Goal: Check status: Check status

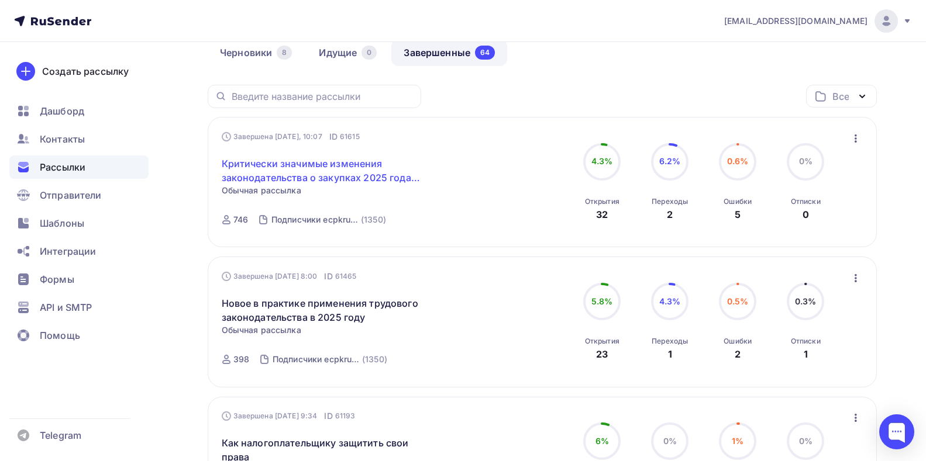
scroll to position [117, 0]
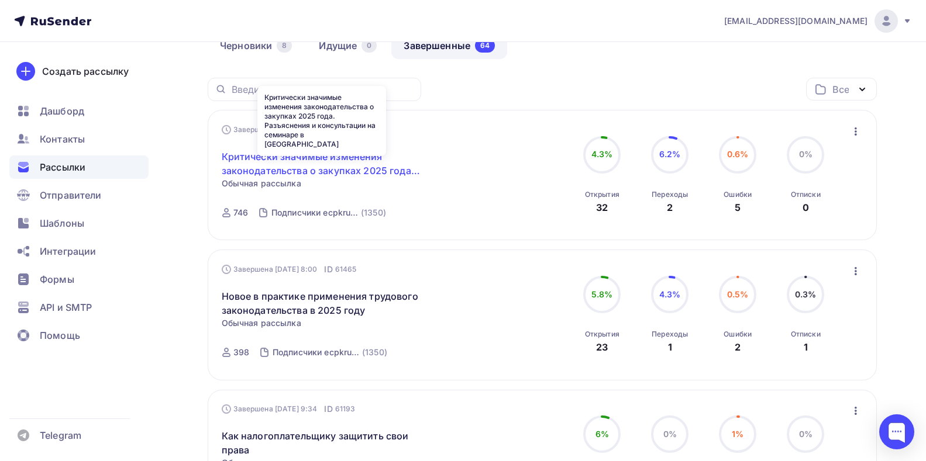
click at [313, 157] on link "Критически значимые изменения законодательства о закупках 2025 года. Разъяснени…" at bounding box center [322, 164] width 201 height 28
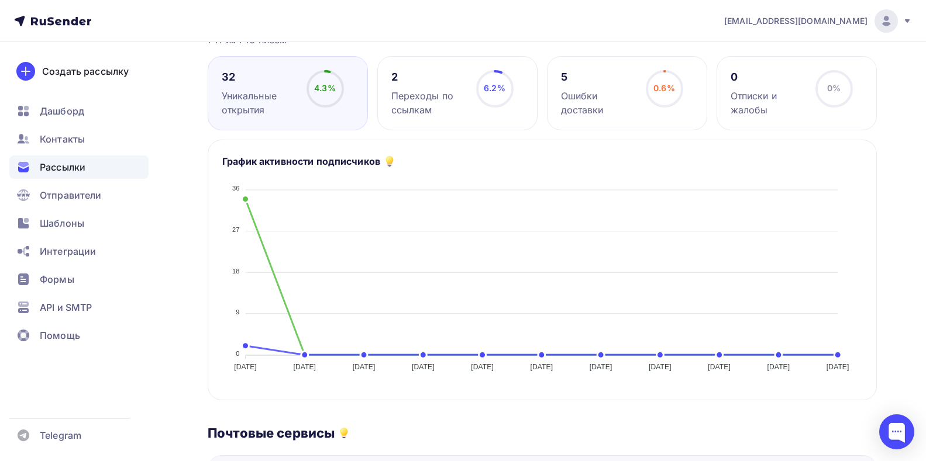
scroll to position [146, 0]
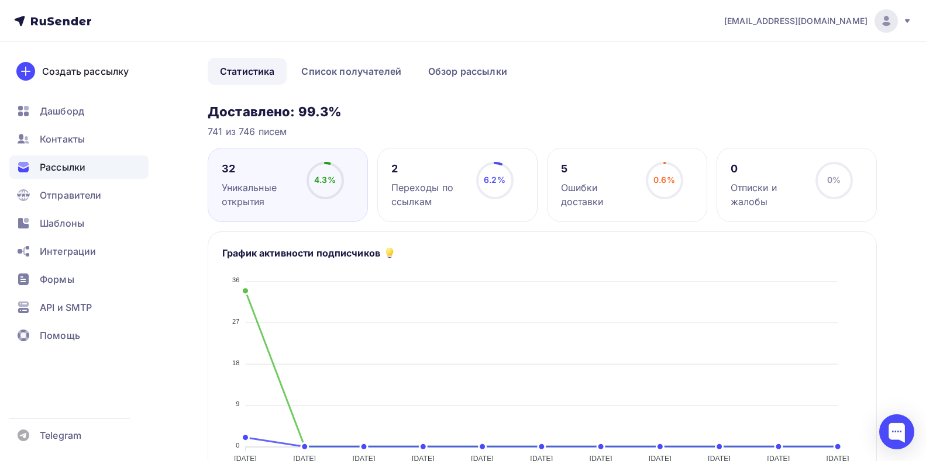
click at [223, 171] on div "32" at bounding box center [259, 169] width 74 height 14
click at [227, 170] on div "32" at bounding box center [259, 169] width 74 height 14
click at [397, 167] on div "2" at bounding box center [428, 169] width 74 height 14
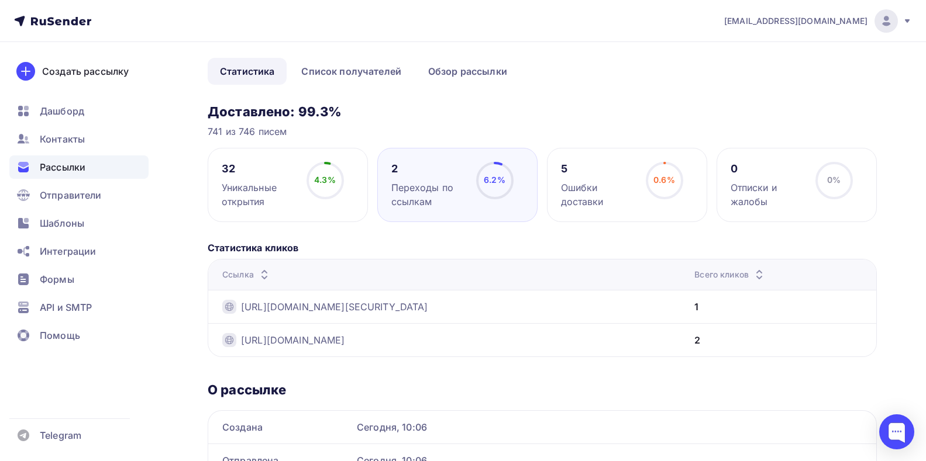
click at [313, 185] on circle at bounding box center [325, 180] width 35 height 35
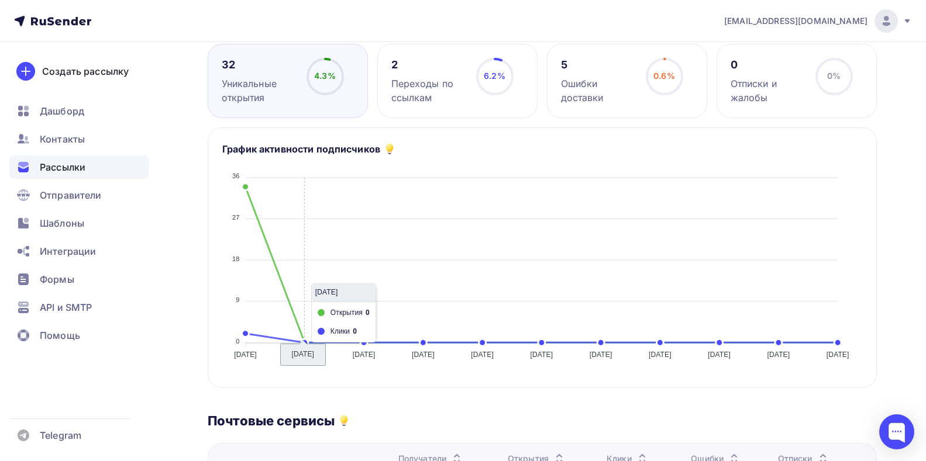
scroll to position [204, 0]
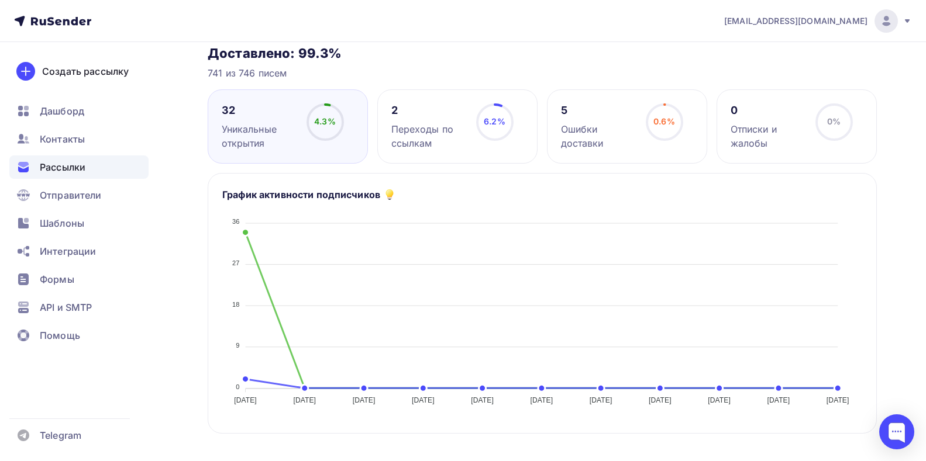
click at [219, 114] on div "32 Уникальные открытия 4.3% 4.3%" at bounding box center [288, 126] width 160 height 74
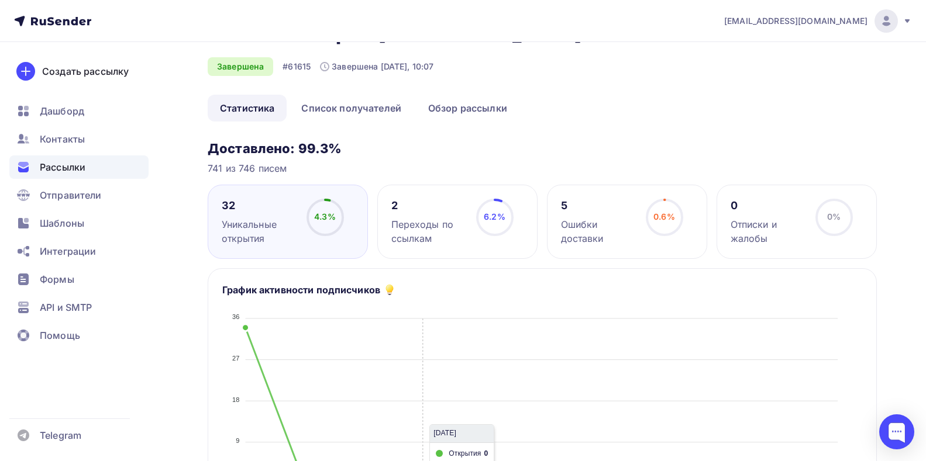
scroll to position [0, 0]
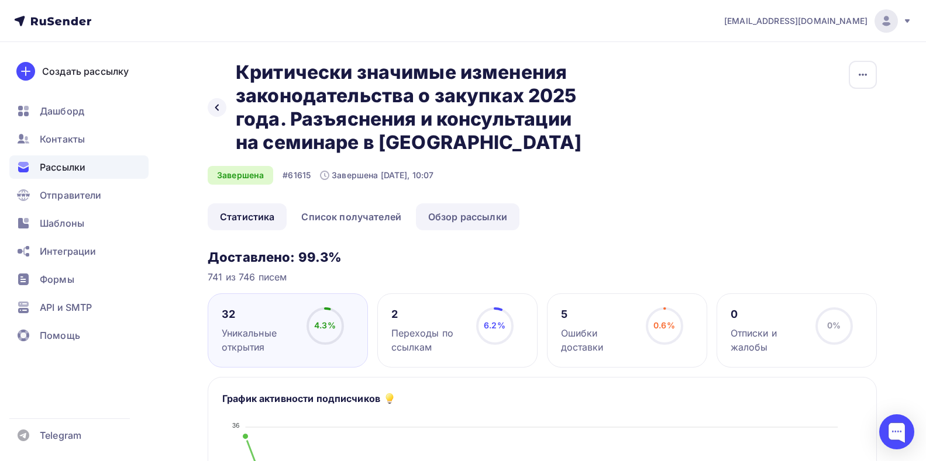
click at [448, 216] on link "Обзор рассылки" at bounding box center [467, 216] width 103 height 27
